Goal: Task Accomplishment & Management: Manage account settings

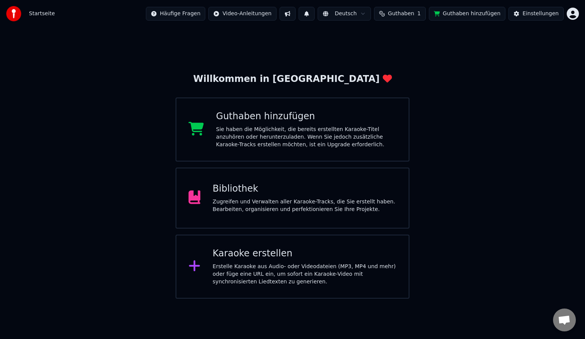
click at [270, 119] on div "Guthaben hinzufügen" at bounding box center [306, 116] width 181 height 12
click at [450, 141] on div "Willkommen in Youka Guthaben hinzufügen Sie haben die Möglichkeit, die bereits …" at bounding box center [292, 162] width 585 height 271
click at [457, 147] on div "Willkommen in Youka Guthaben hinzufügen Sie haben die Möglichkeit, die bereits …" at bounding box center [292, 162] width 585 height 271
click at [575, 14] on html "Startseite Häufige Fragen Video-Anleitungen Deutsch Guthaben 1 Guthaben hinzufü…" at bounding box center [292, 149] width 585 height 299
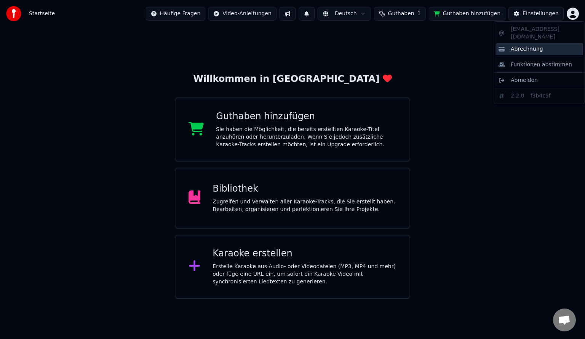
click at [533, 45] on span "Abrechnung" at bounding box center [527, 49] width 32 height 8
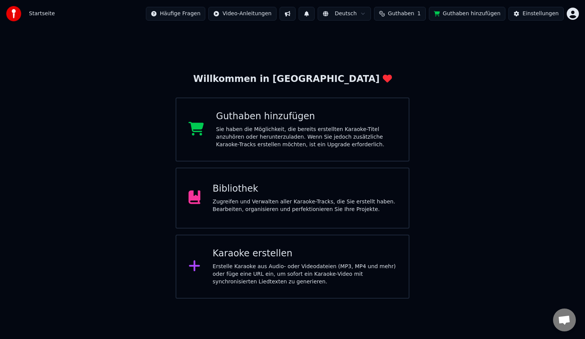
click at [514, 83] on div "Willkommen in Youka Guthaben hinzufügen Sie haben die Möglichkeit, die bereits …" at bounding box center [292, 162] width 585 height 271
